Goal: Download file/media

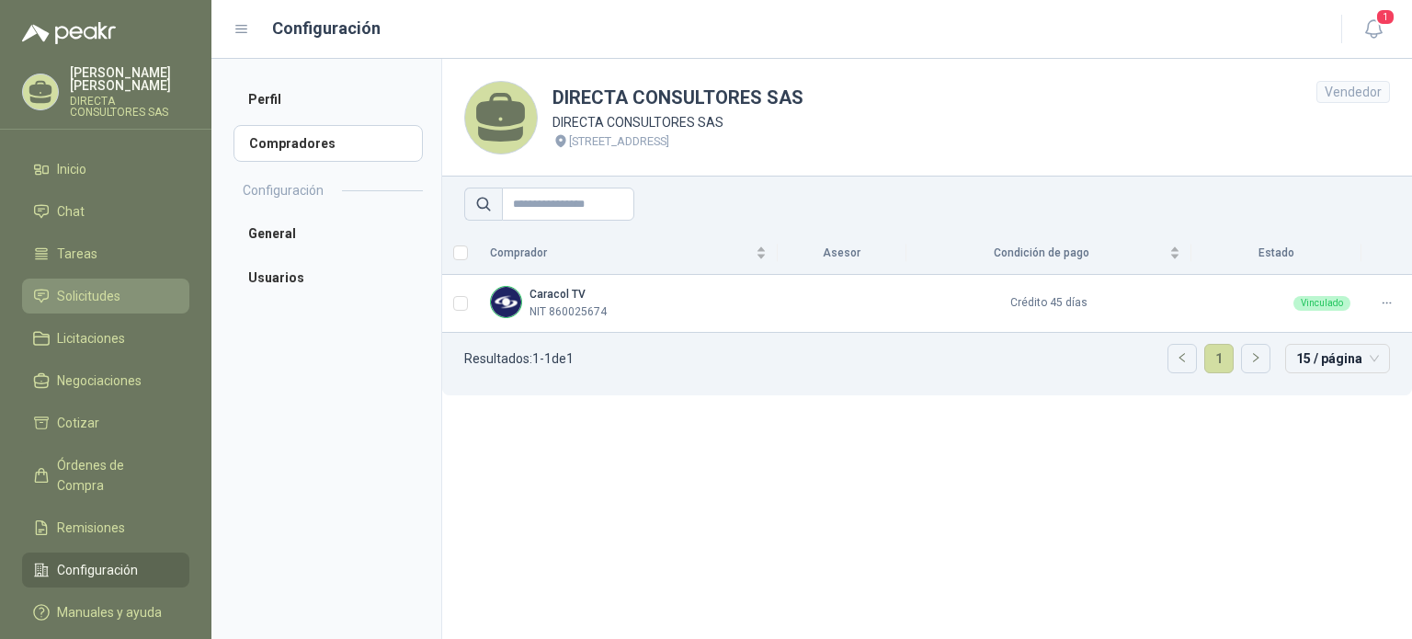
click at [85, 286] on span "Solicitudes" at bounding box center [88, 296] width 63 height 20
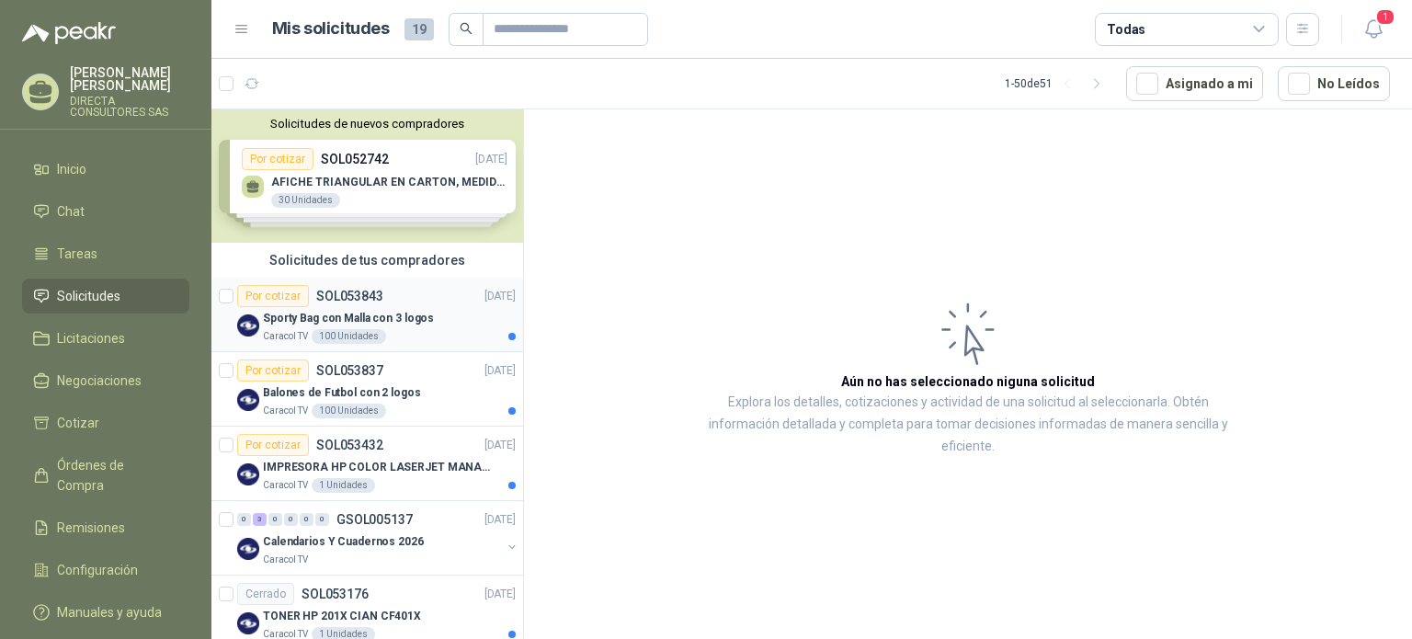
click at [375, 324] on p "Sporty Bag con Malla con 3 logos" at bounding box center [348, 318] width 171 height 17
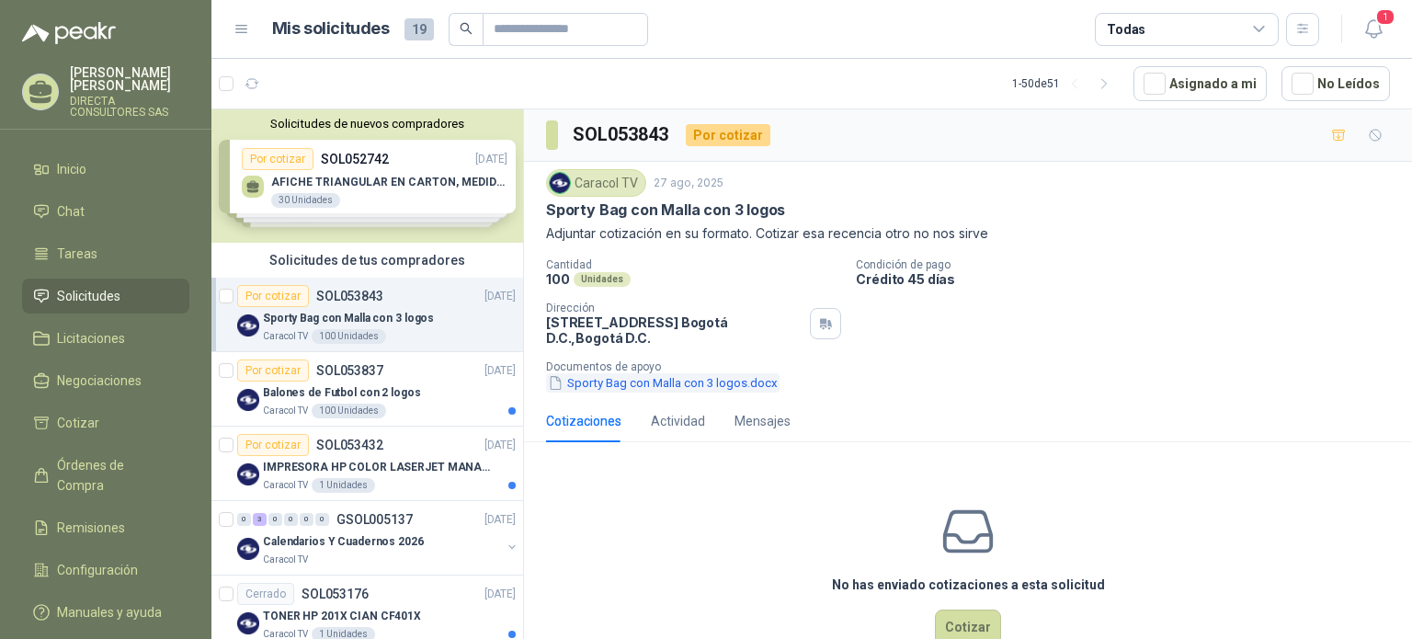
click at [691, 379] on button "Sporty Bag con Malla con 3 logos.docx" at bounding box center [663, 382] width 234 height 19
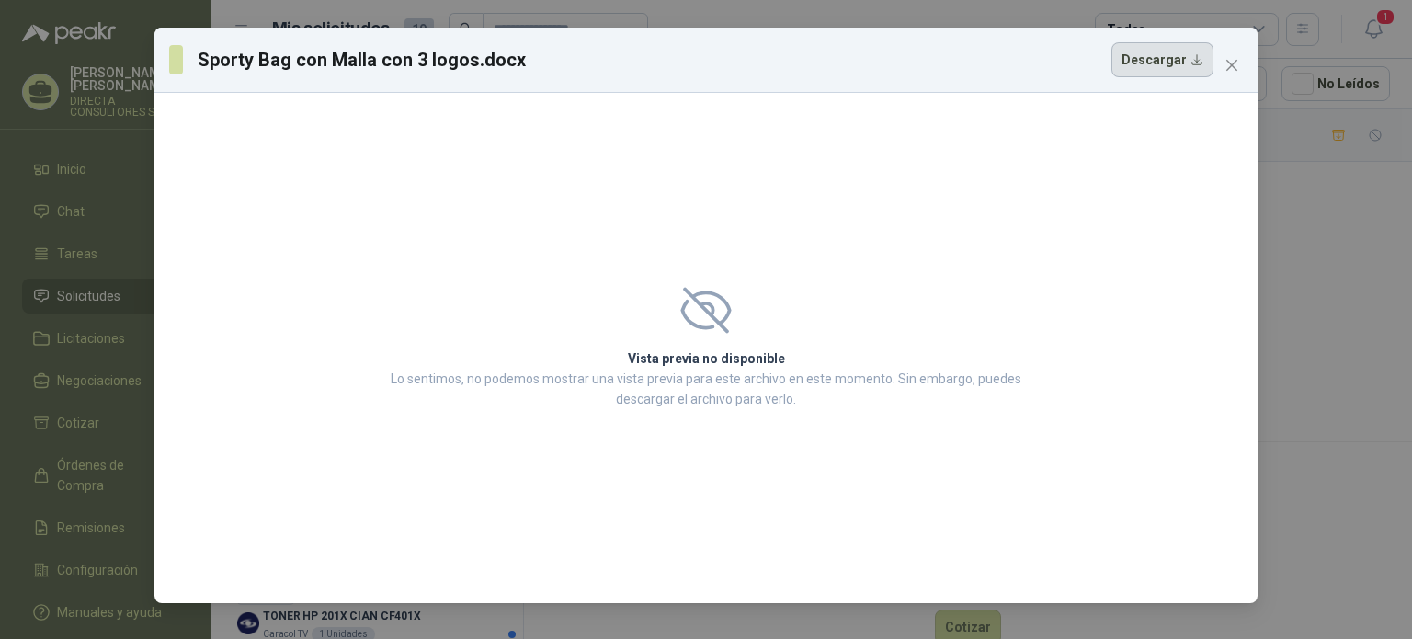
click at [1178, 58] on button "Descargar" at bounding box center [1163, 59] width 102 height 35
click at [1229, 59] on icon "close" at bounding box center [1232, 65] width 15 height 15
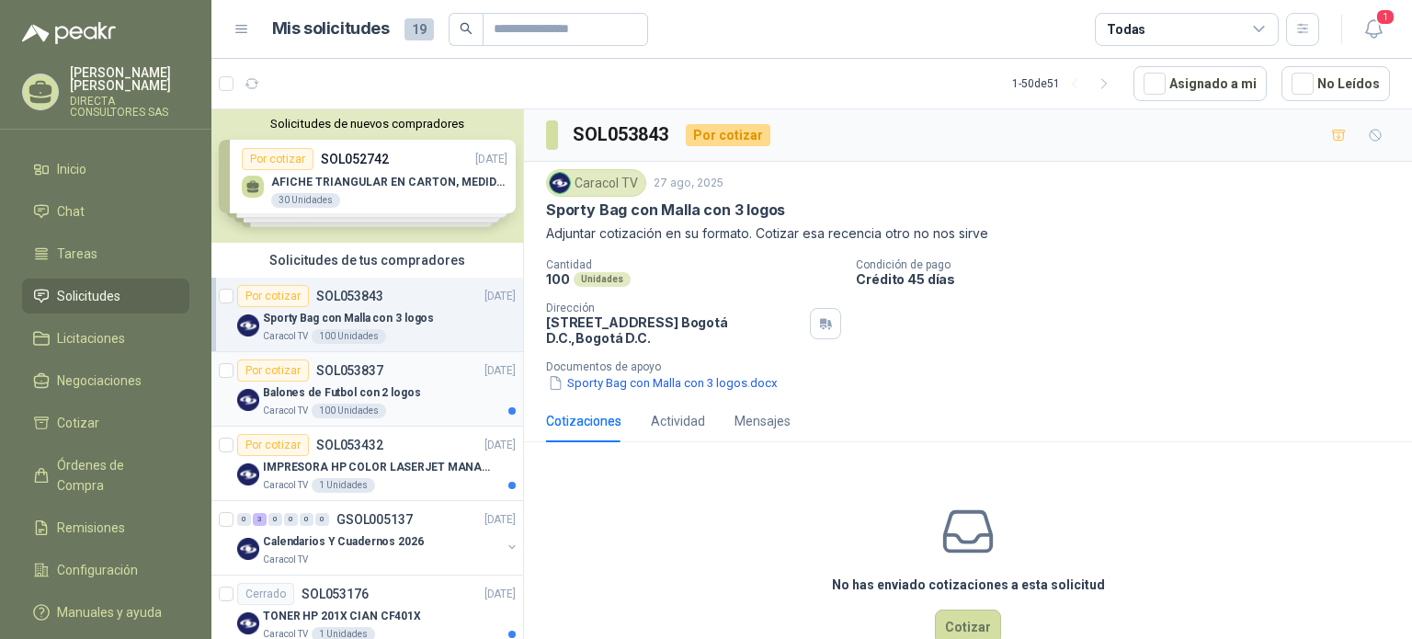
click at [357, 400] on p "Balones de Futbol con 2 logos" at bounding box center [342, 392] width 158 height 17
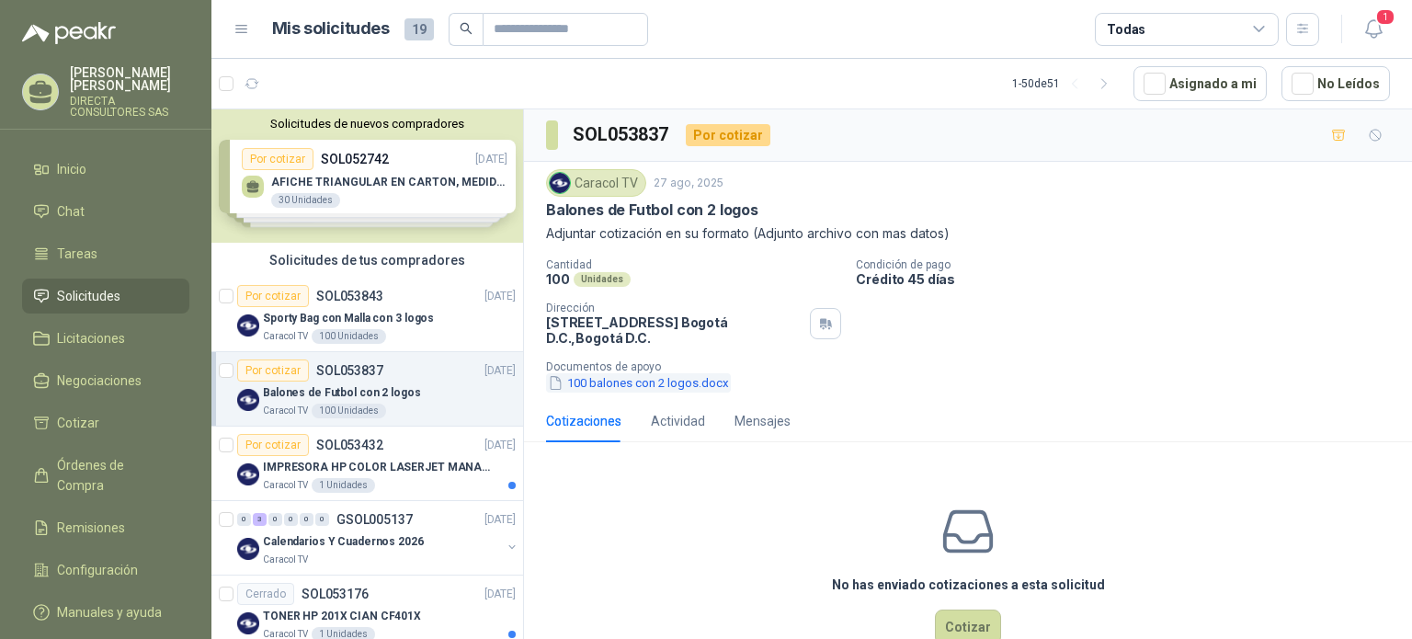
click at [655, 378] on button "100 balones con 2 logos.docx" at bounding box center [638, 382] width 185 height 19
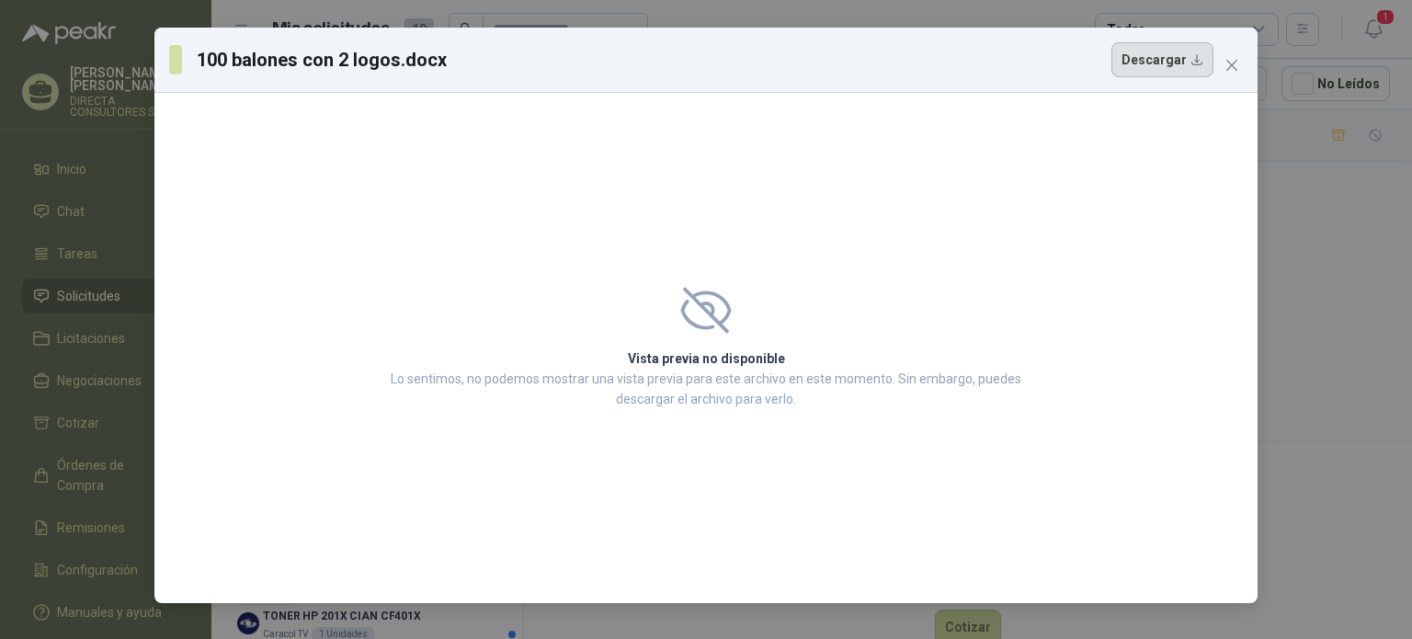
click at [1192, 57] on button "Descargar" at bounding box center [1163, 59] width 102 height 35
